Goal: Navigation & Orientation: Find specific page/section

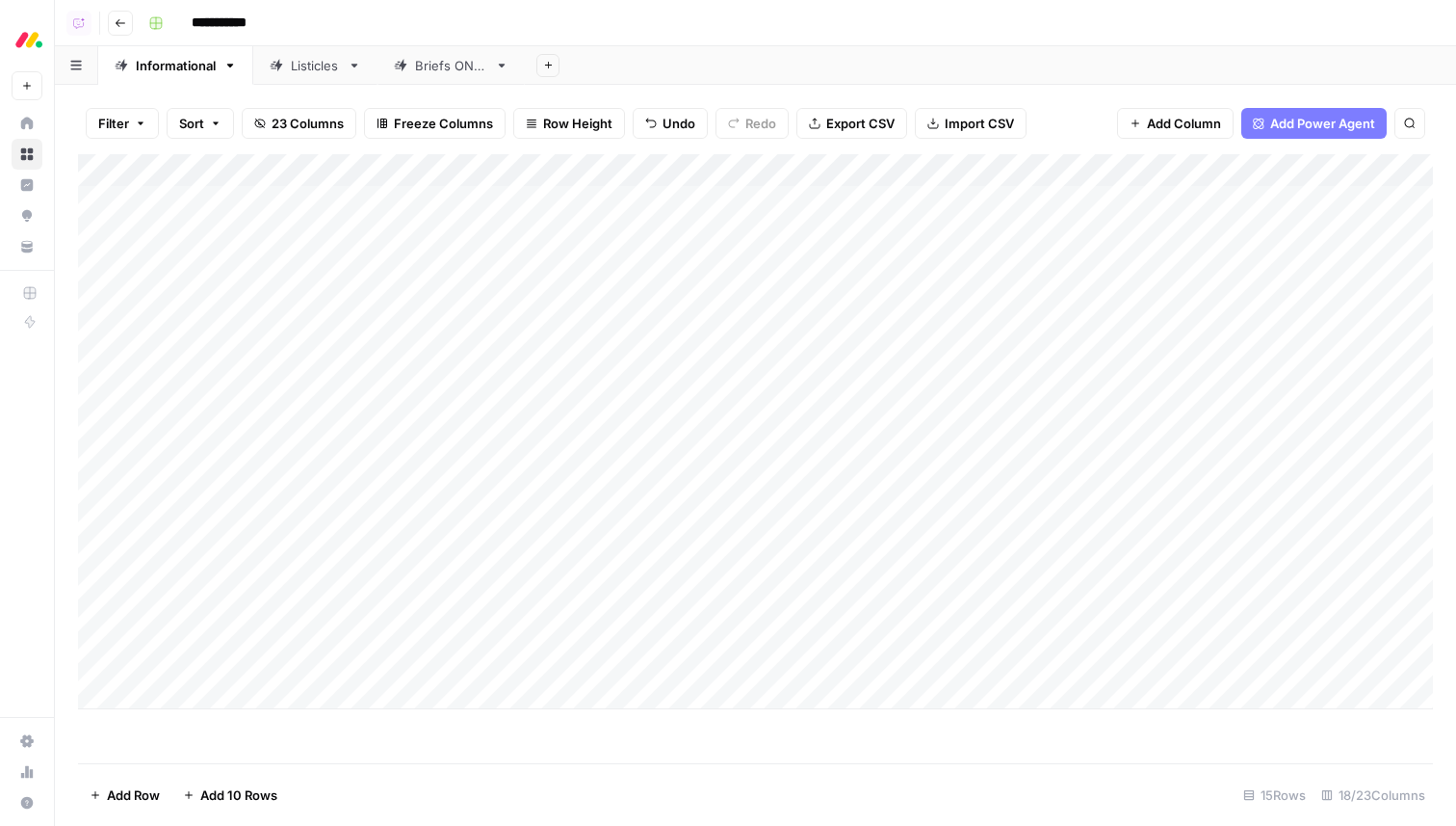
click at [1001, 30] on div "**********" at bounding box center [789, 23] width 1297 height 31
